Goal: Task Accomplishment & Management: Manage account settings

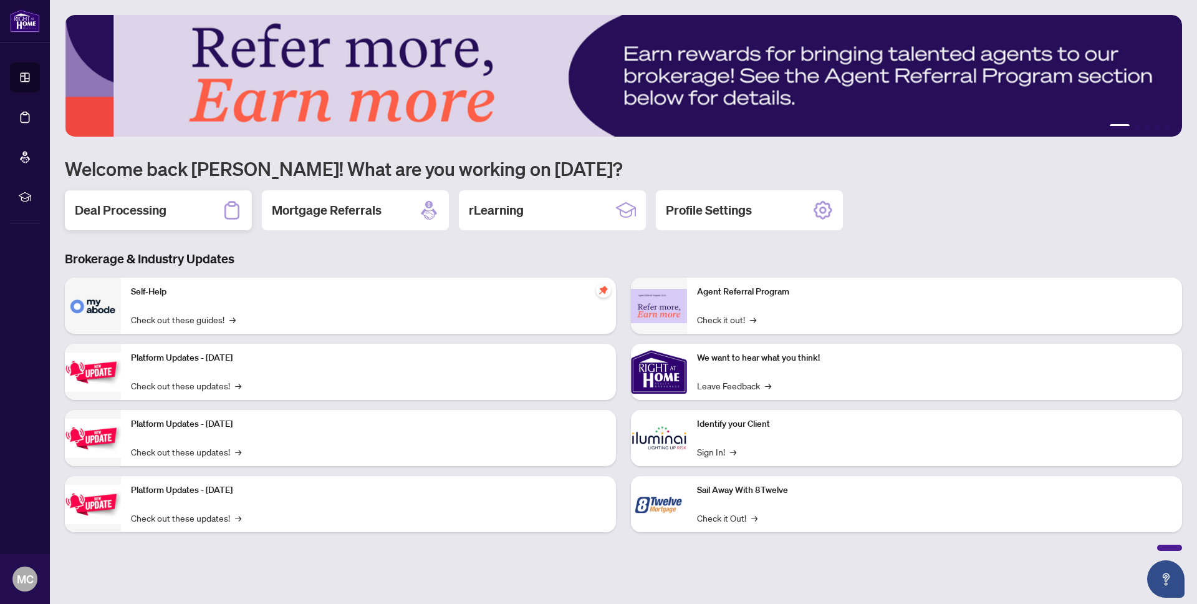
click at [141, 215] on h2 "Deal Processing" at bounding box center [121, 209] width 92 height 17
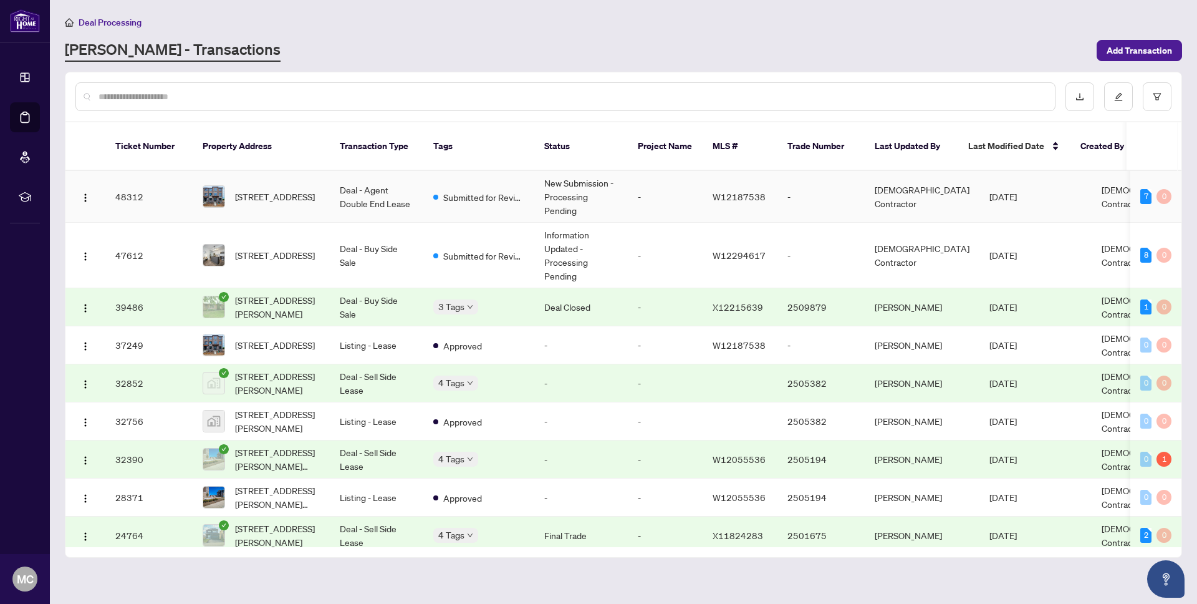
click at [980, 180] on td "[DATE]" at bounding box center [1036, 197] width 112 height 52
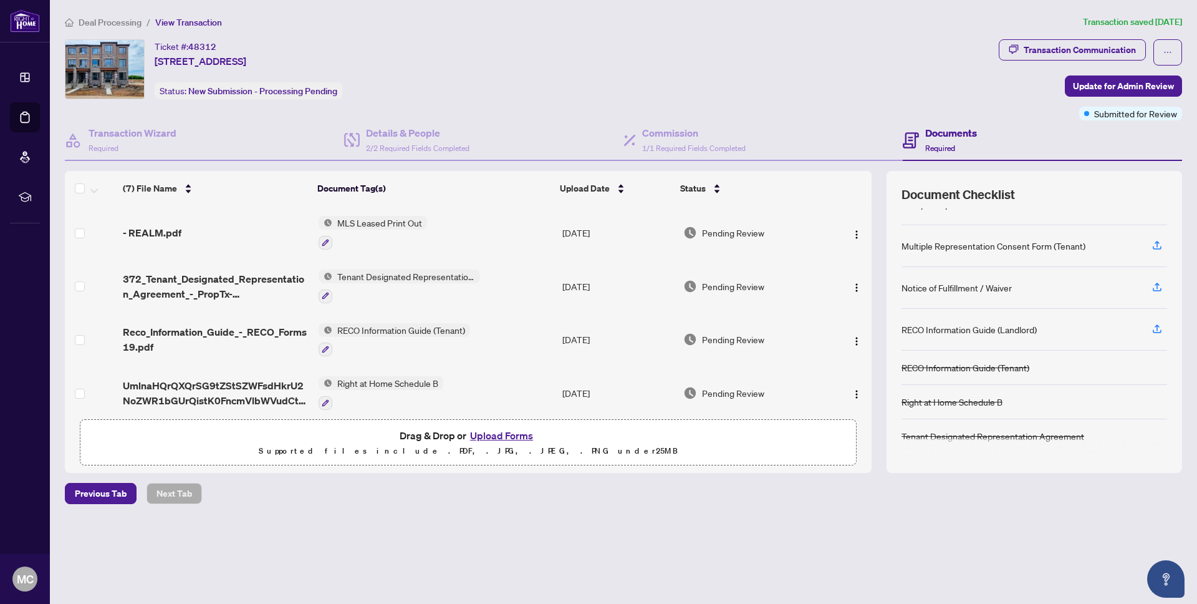
click at [114, 21] on span "Deal Processing" at bounding box center [110, 22] width 63 height 11
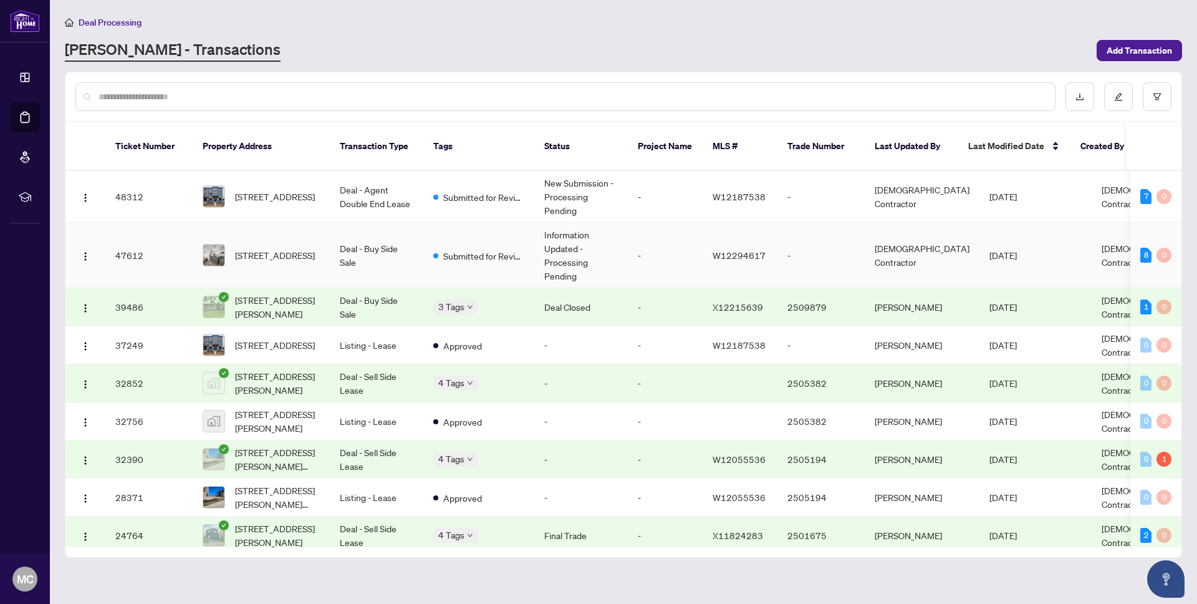
click at [420, 238] on td "Deal - Buy Side Sale" at bounding box center [377, 255] width 94 height 65
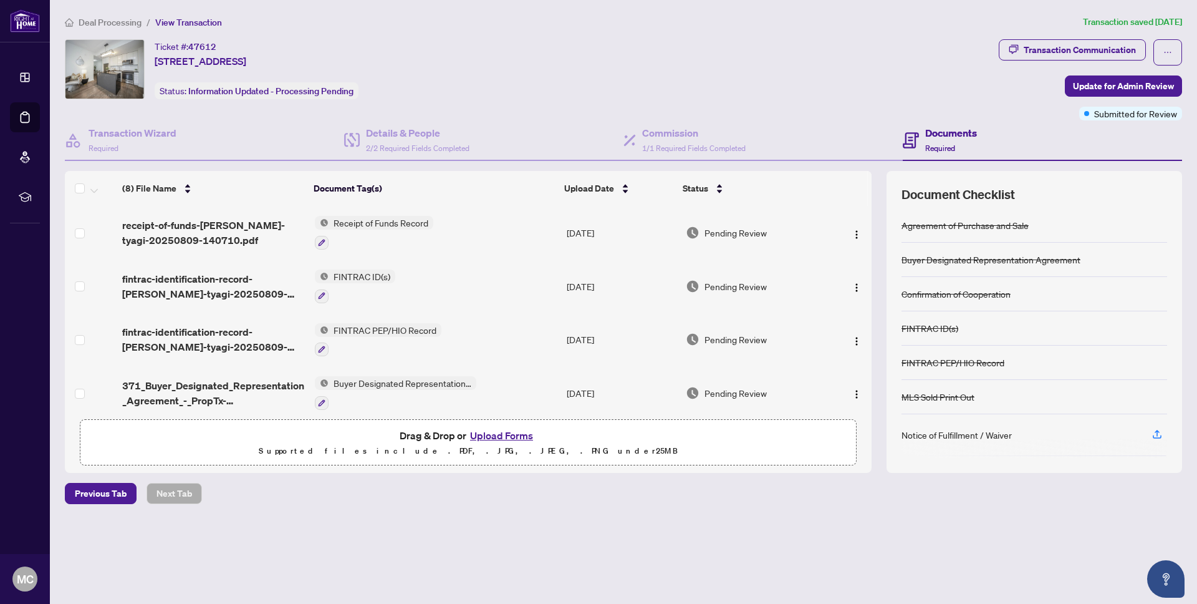
click at [129, 22] on span "Deal Processing" at bounding box center [110, 22] width 63 height 11
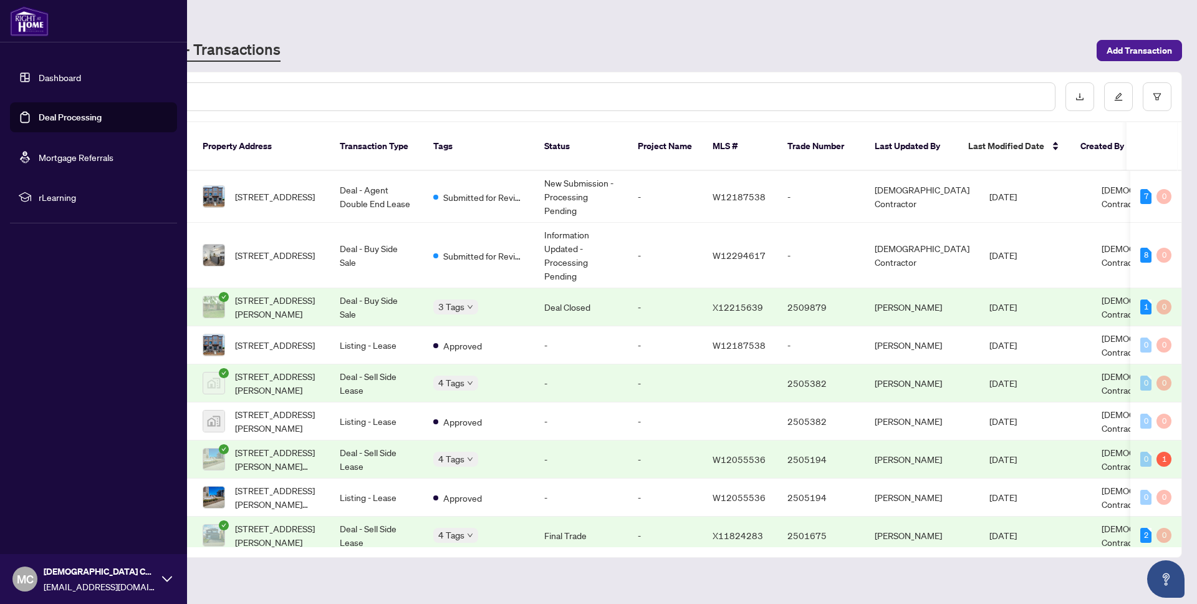
click at [56, 72] on link "Dashboard" at bounding box center [60, 77] width 42 height 11
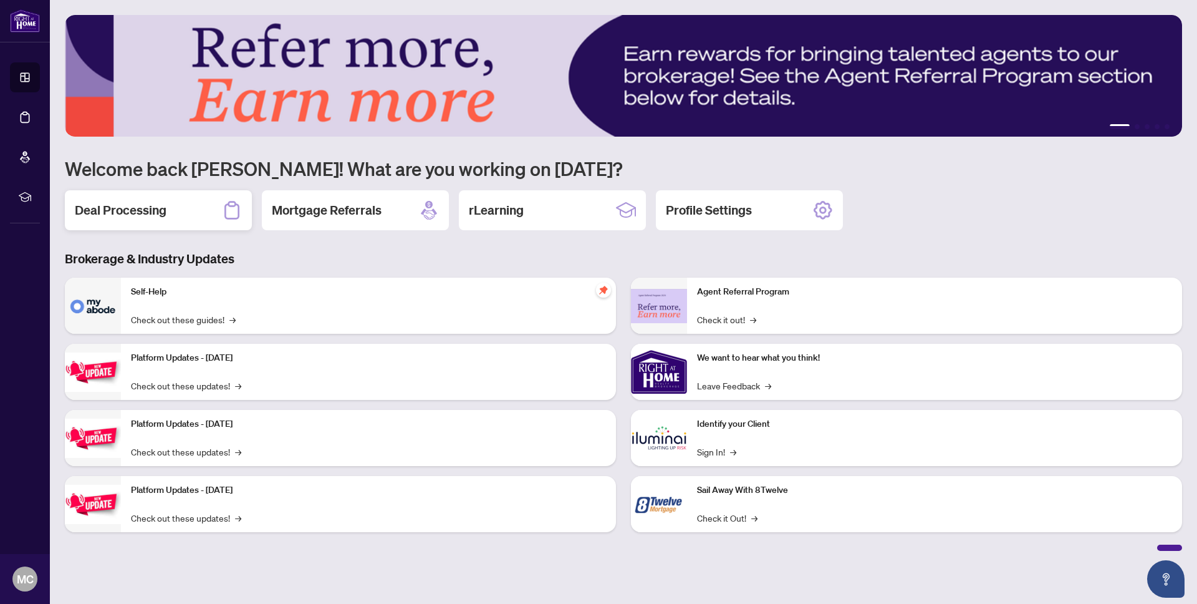
click at [177, 220] on div "Deal Processing" at bounding box center [158, 210] width 187 height 40
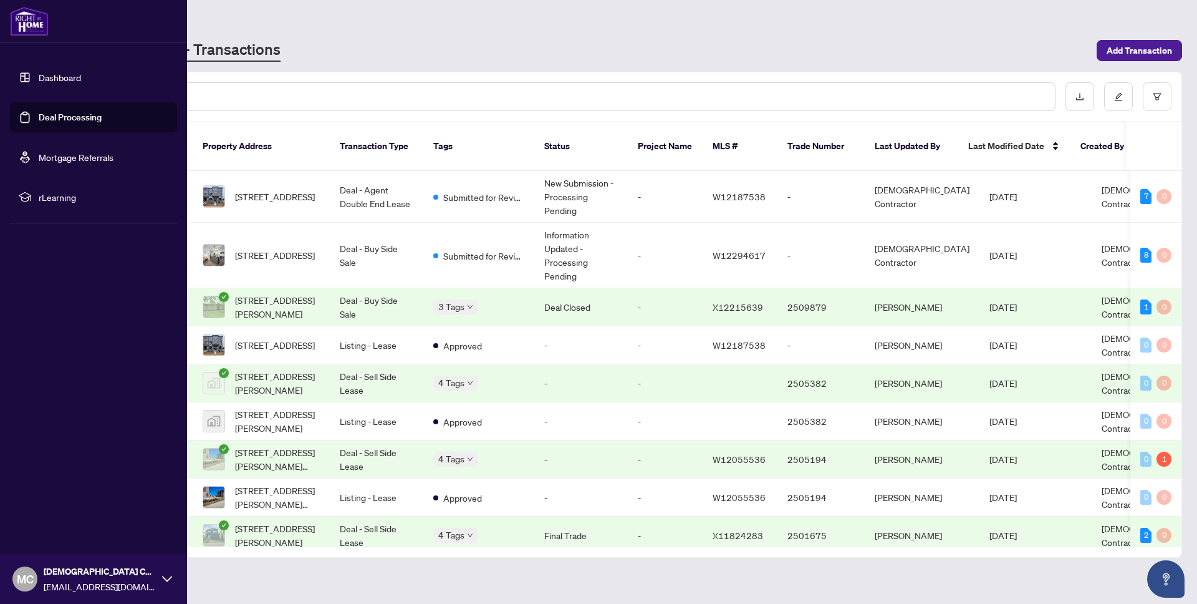
click at [28, 19] on img at bounding box center [29, 21] width 39 height 30
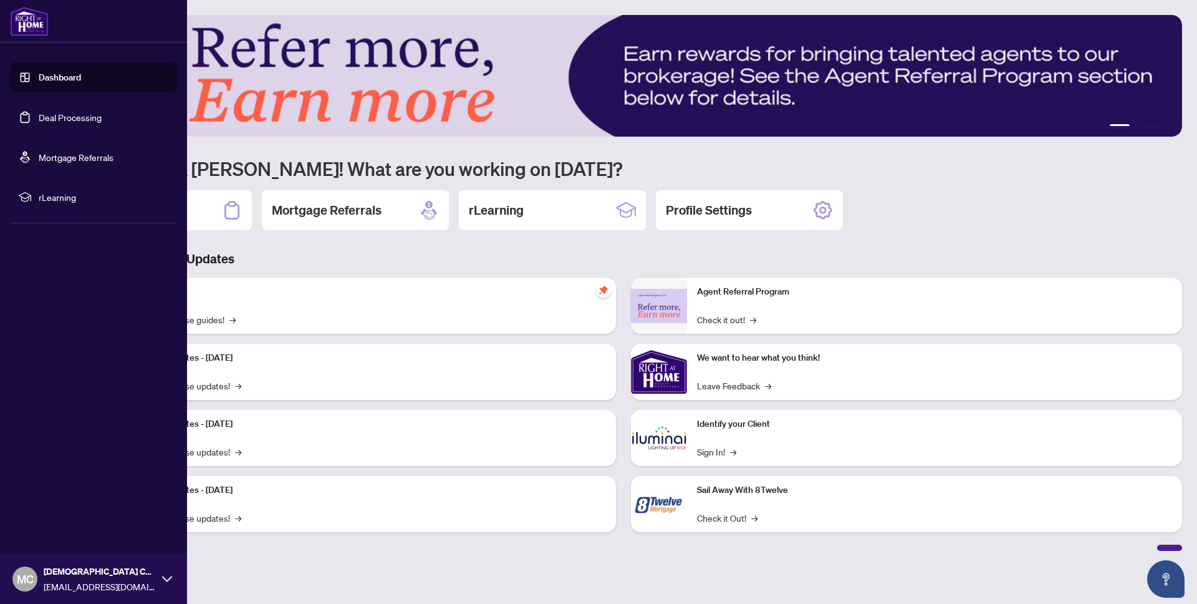
click at [46, 72] on link "Dashboard" at bounding box center [60, 77] width 42 height 11
click at [60, 80] on link "Dashboard" at bounding box center [60, 77] width 42 height 11
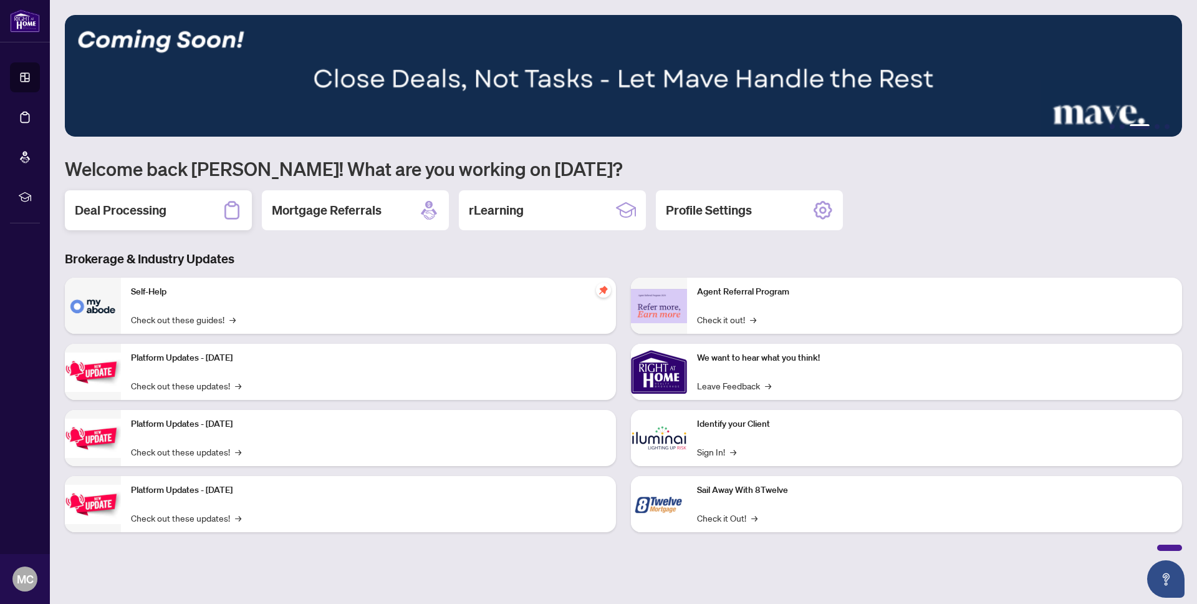
click at [143, 209] on h2 "Deal Processing" at bounding box center [121, 209] width 92 height 17
